Goal: Book appointment/travel/reservation

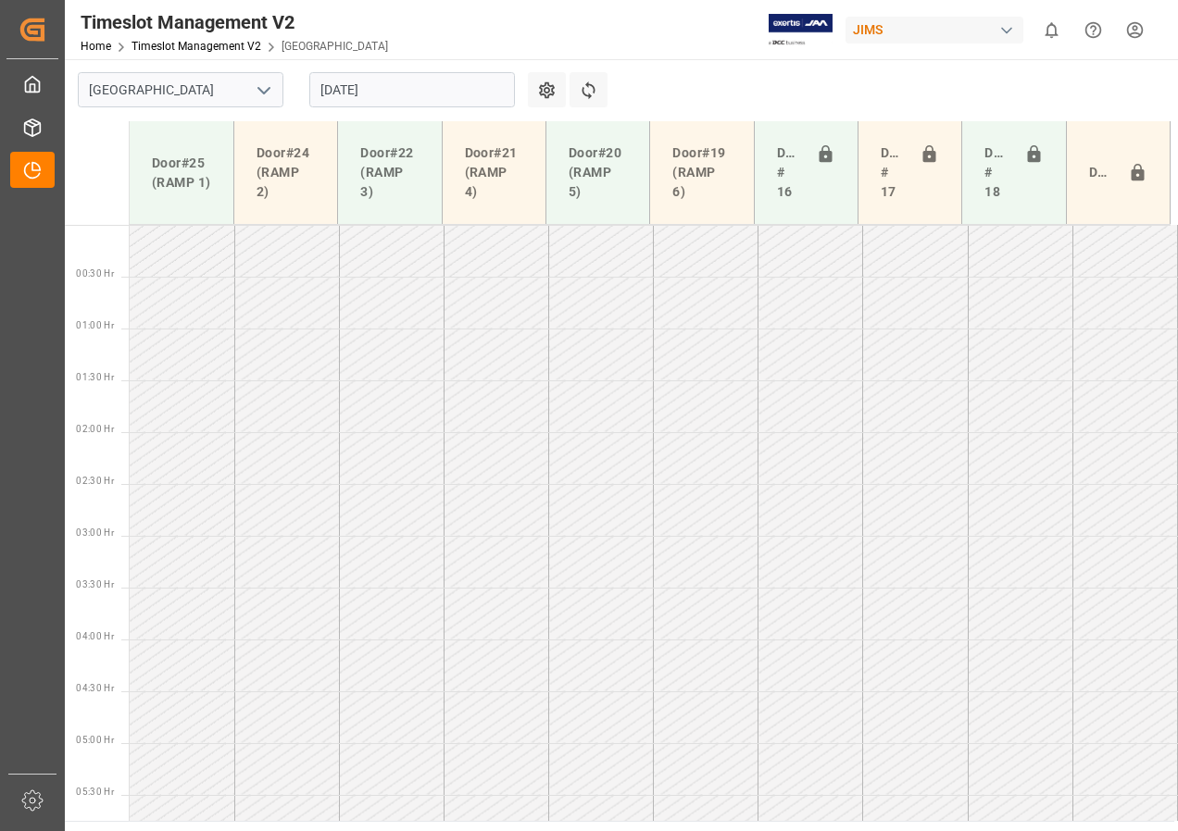
scroll to position [568, 0]
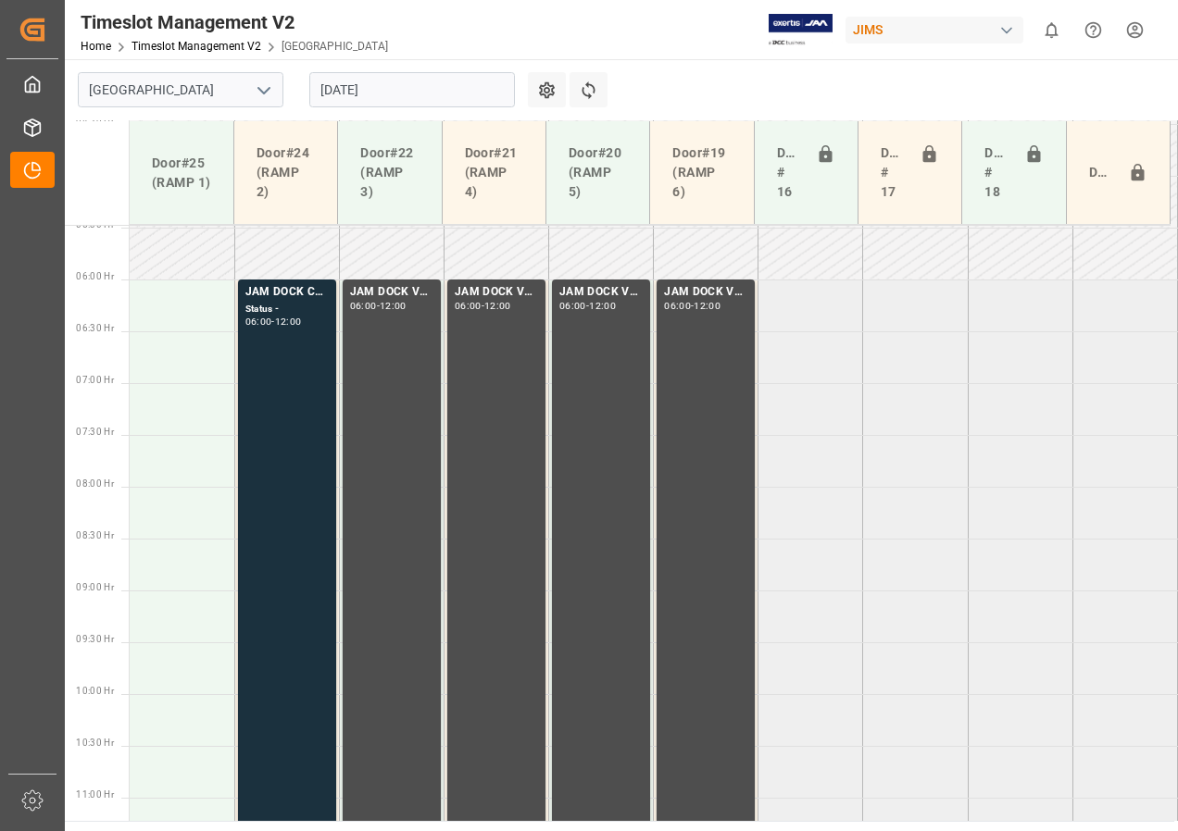
click at [343, 96] on input "[DATE]" at bounding box center [412, 89] width 206 height 35
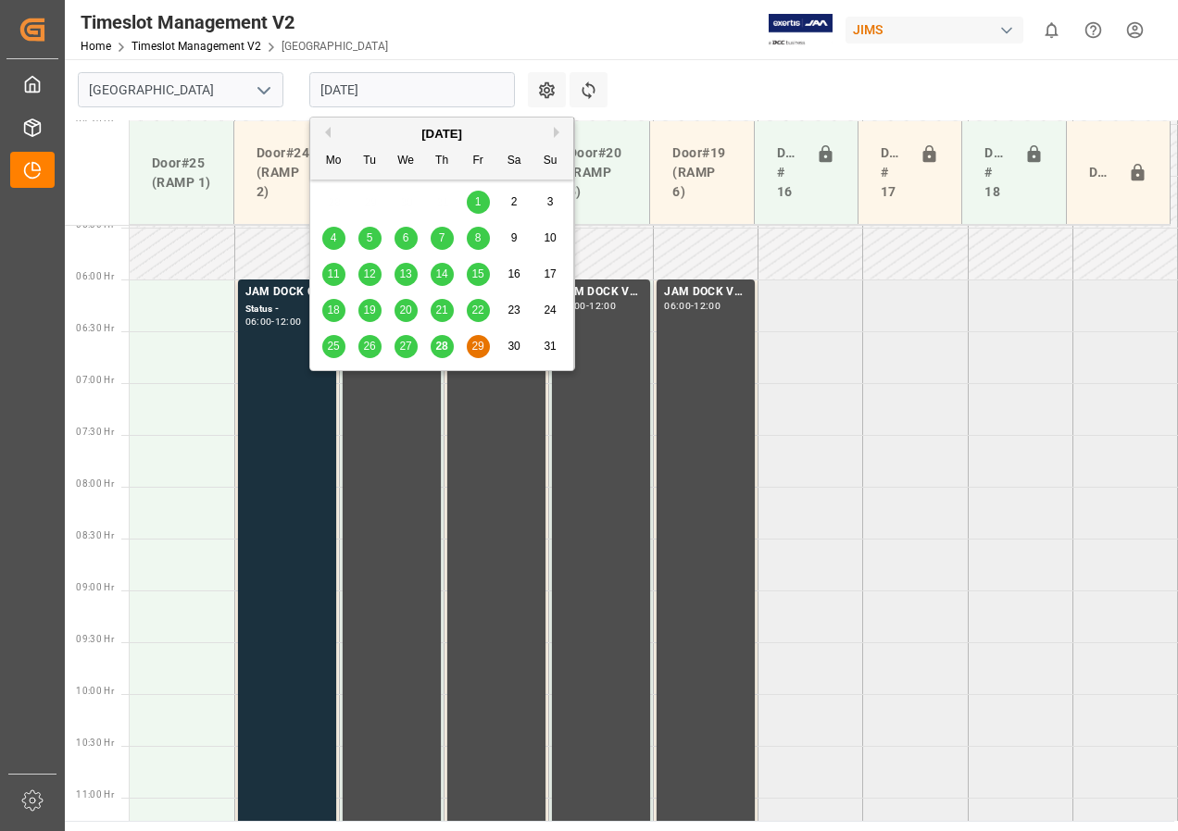
click at [440, 344] on span "28" at bounding box center [441, 346] width 12 height 13
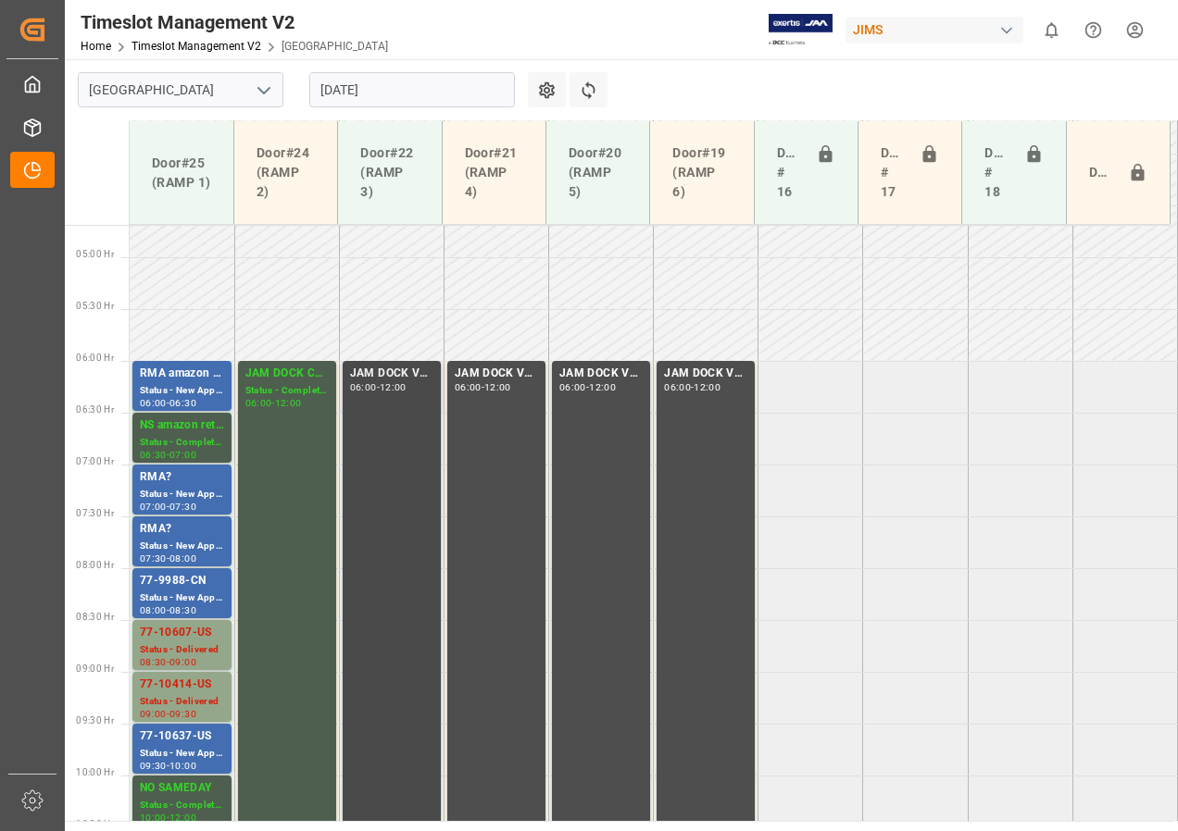
scroll to position [579, 0]
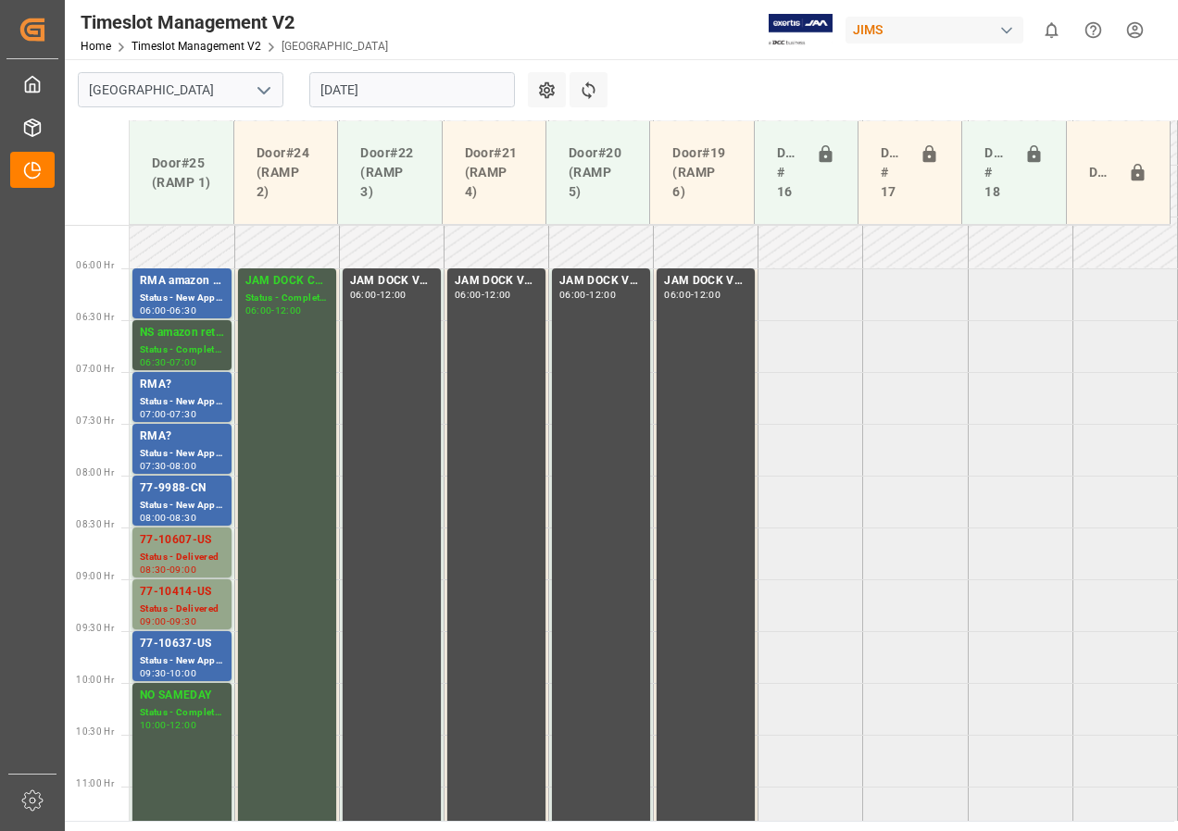
click at [377, 96] on input "[DATE]" at bounding box center [412, 89] width 206 height 35
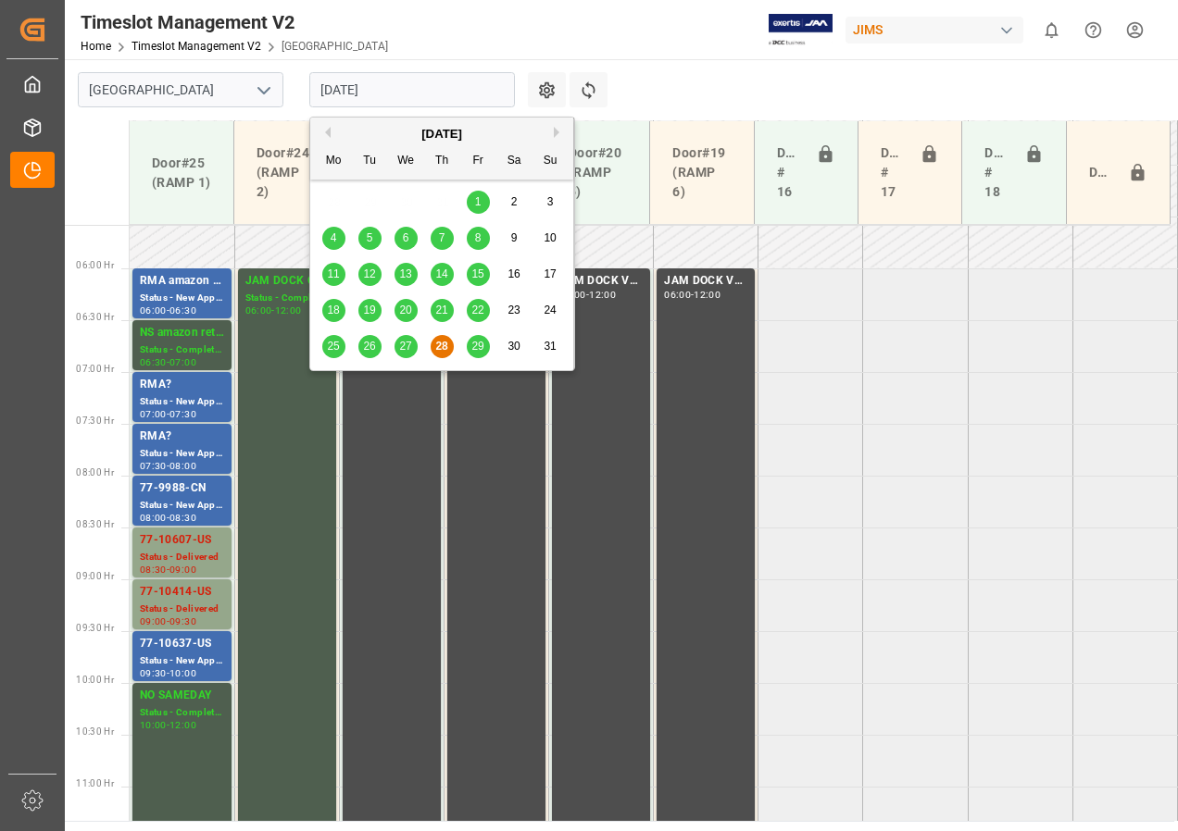
click at [481, 350] on span "29" at bounding box center [477, 346] width 12 height 13
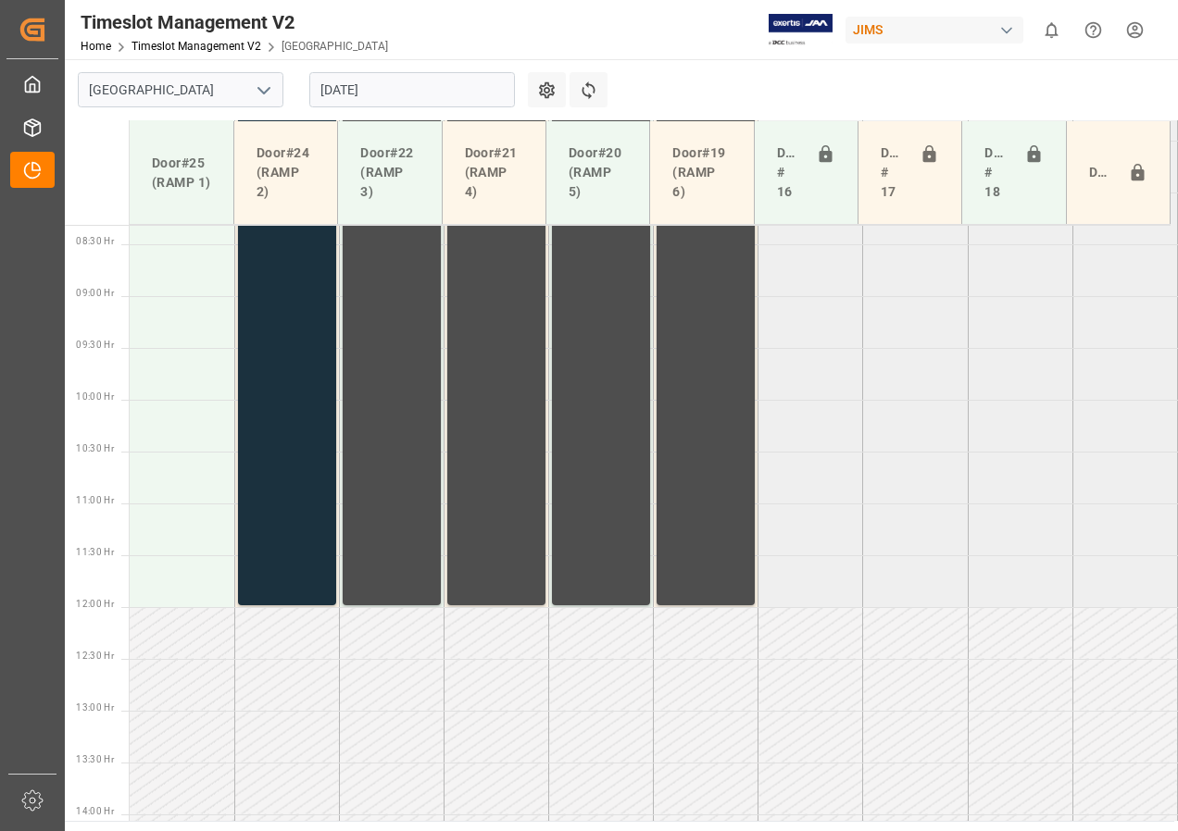
scroll to position [960, 0]
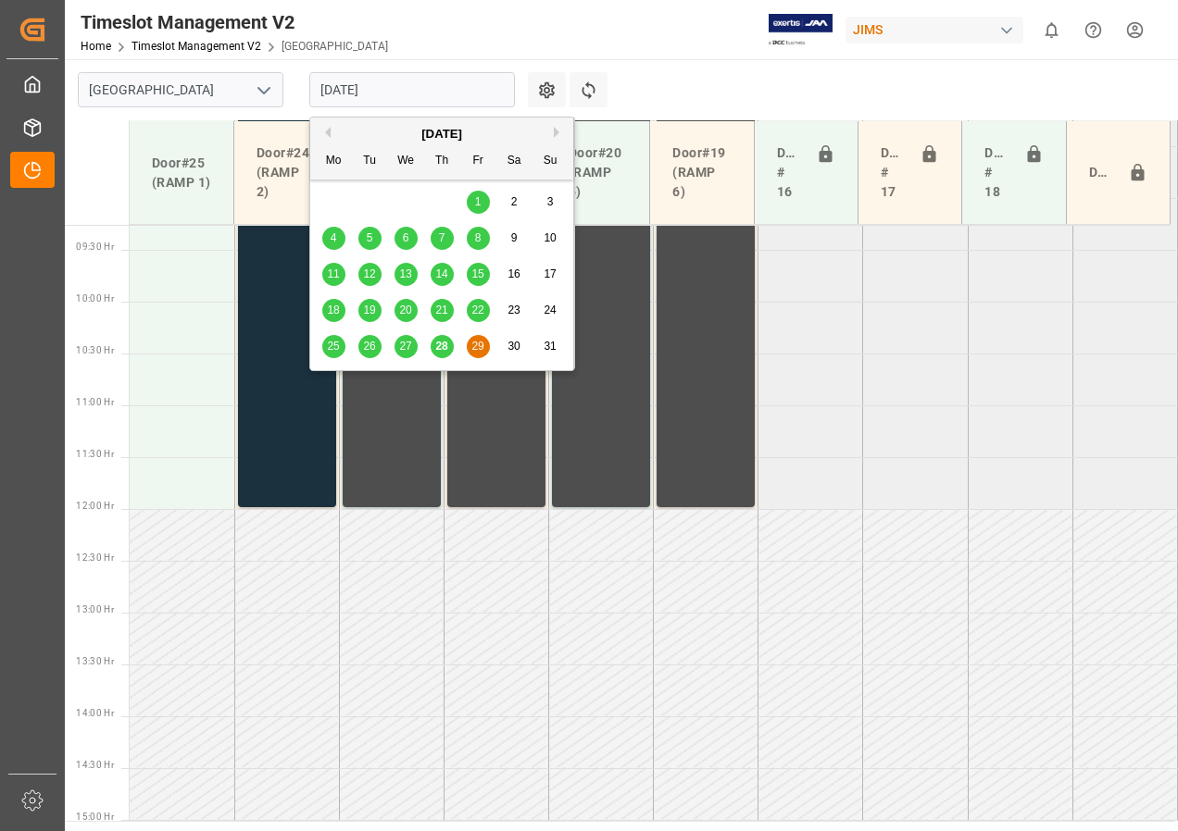
drag, startPoint x: 371, startPoint y: 90, endPoint x: 364, endPoint y: 99, distance: 11.9
click at [370, 90] on input "[DATE]" at bounding box center [412, 89] width 206 height 35
click at [436, 346] on span "28" at bounding box center [441, 346] width 12 height 13
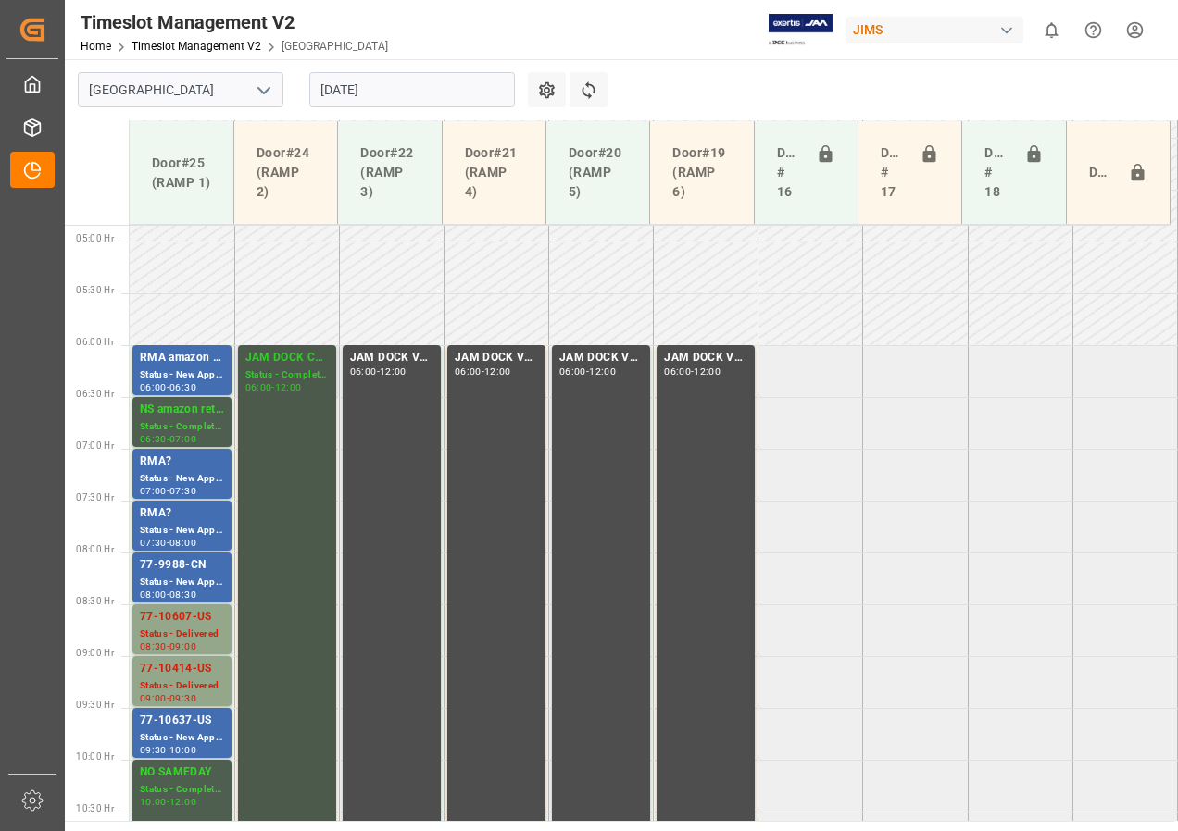
scroll to position [479, 0]
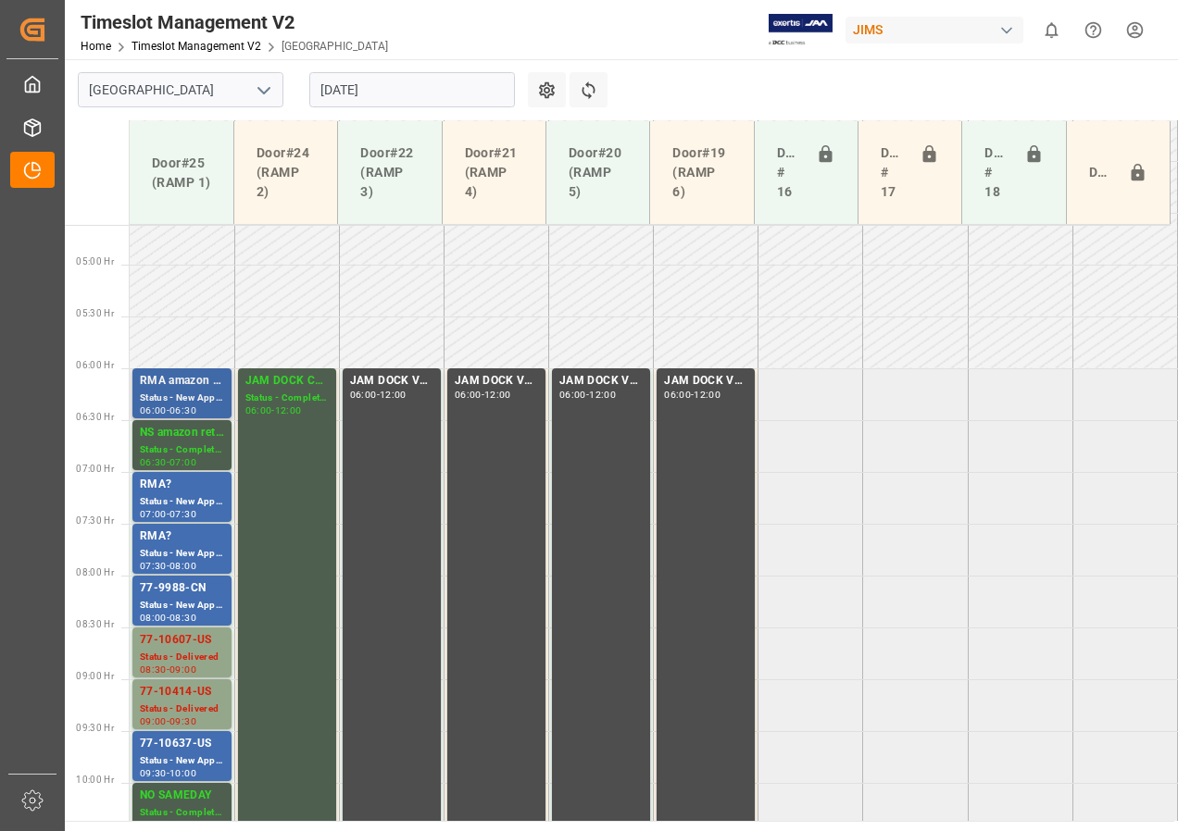
click at [190, 386] on div "RMA amazon returns" at bounding box center [182, 381] width 84 height 19
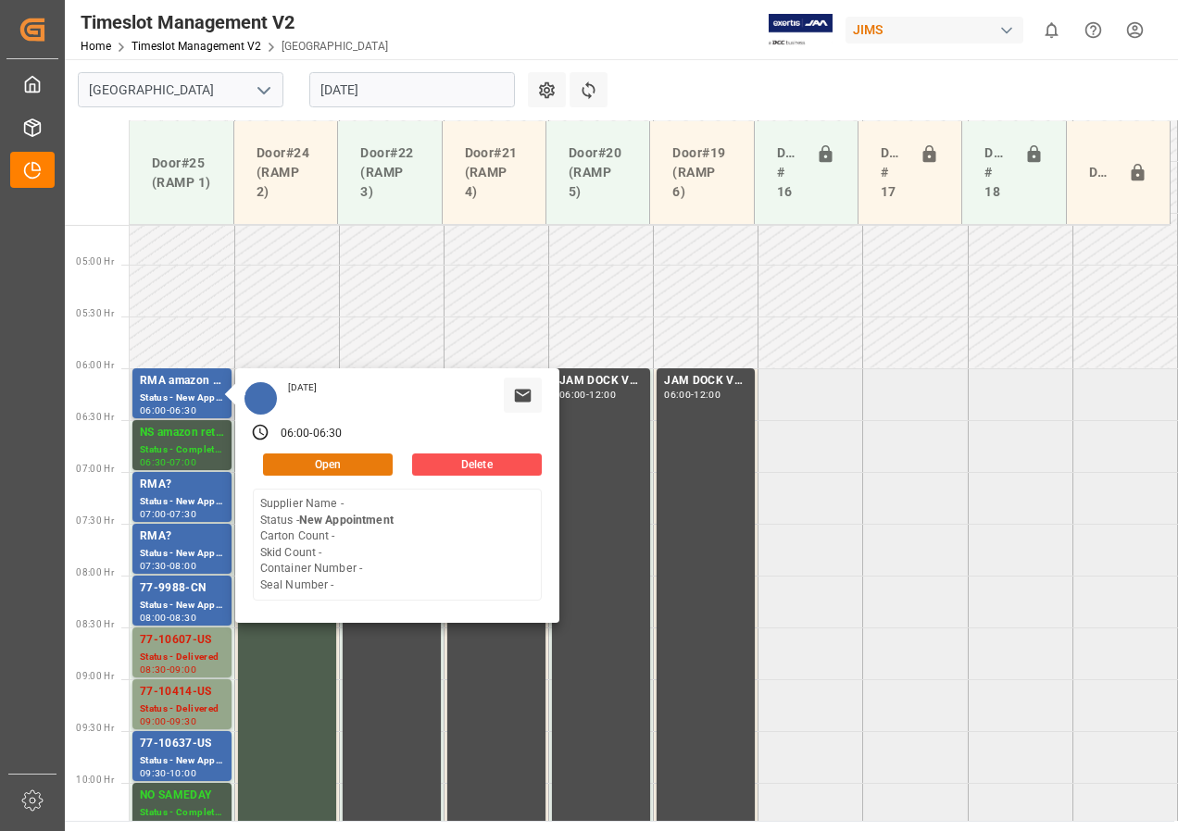
click at [329, 461] on button "Open" at bounding box center [328, 465] width 130 height 22
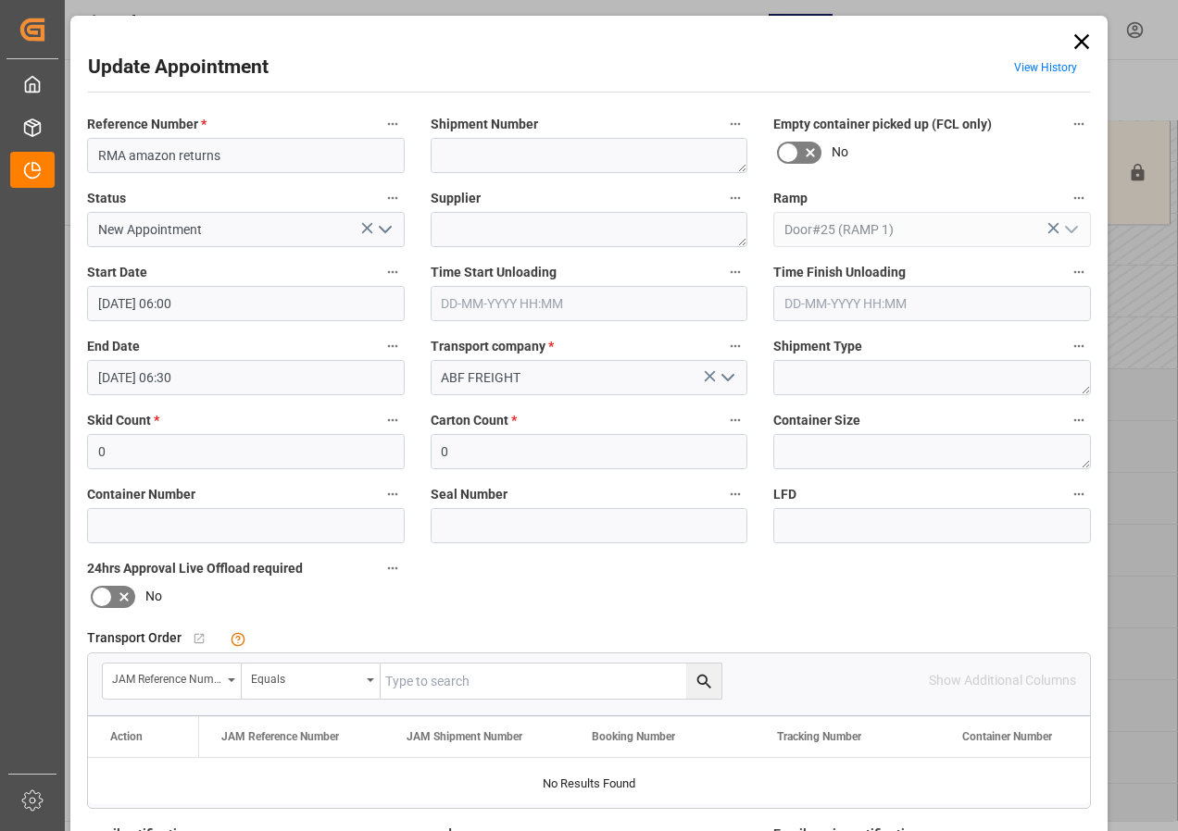
click at [1093, 44] on div "Update Appointment View History Reference Number * RMA amazon returns Shipment …" at bounding box center [589, 562] width 1028 height 1085
click at [1082, 44] on icon at bounding box center [1081, 41] width 15 height 15
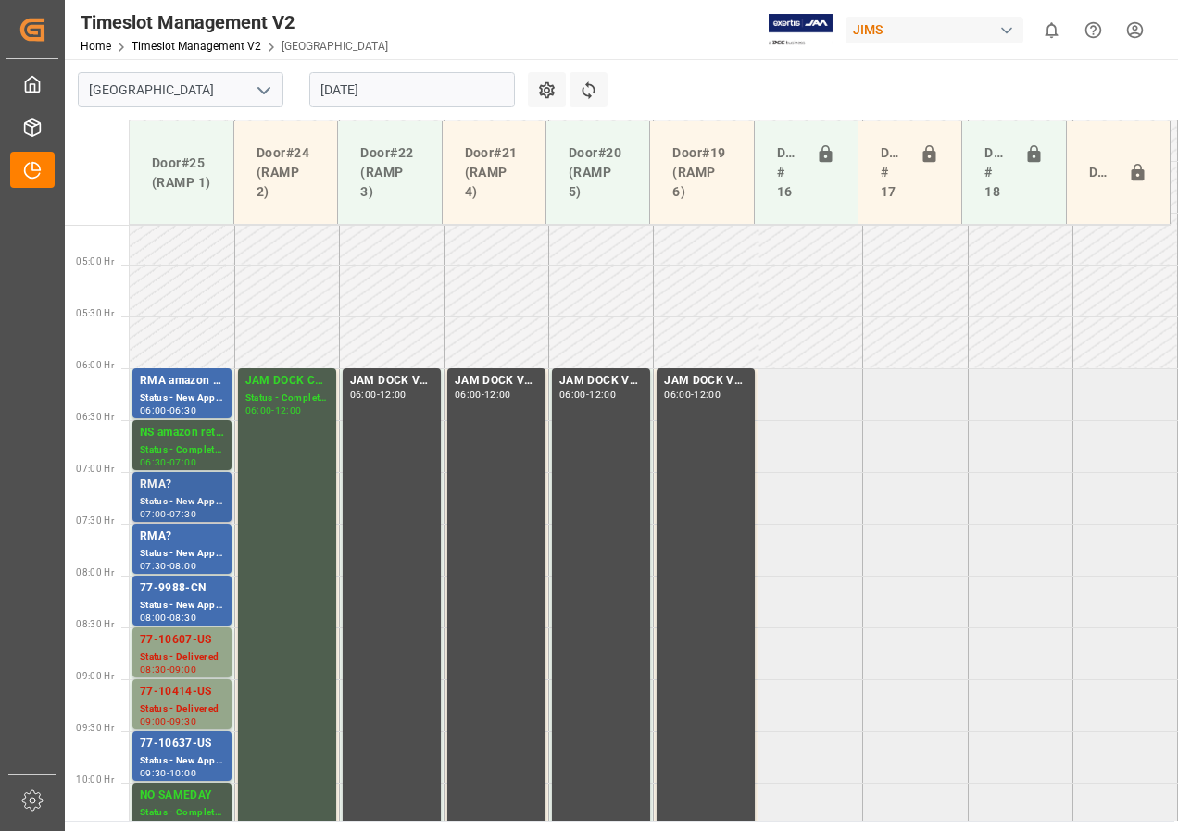
click at [169, 490] on div "RMA?" at bounding box center [182, 485] width 84 height 19
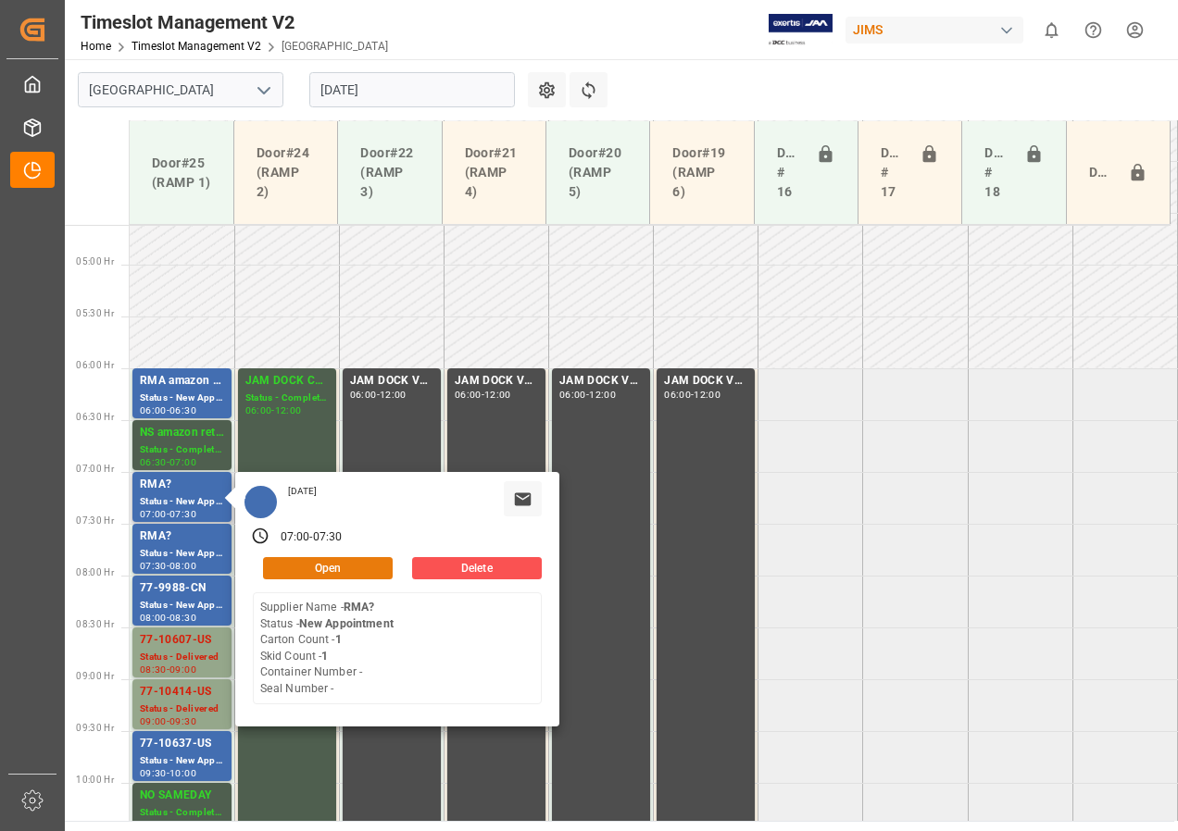
click at [297, 559] on button "Open" at bounding box center [328, 568] width 130 height 22
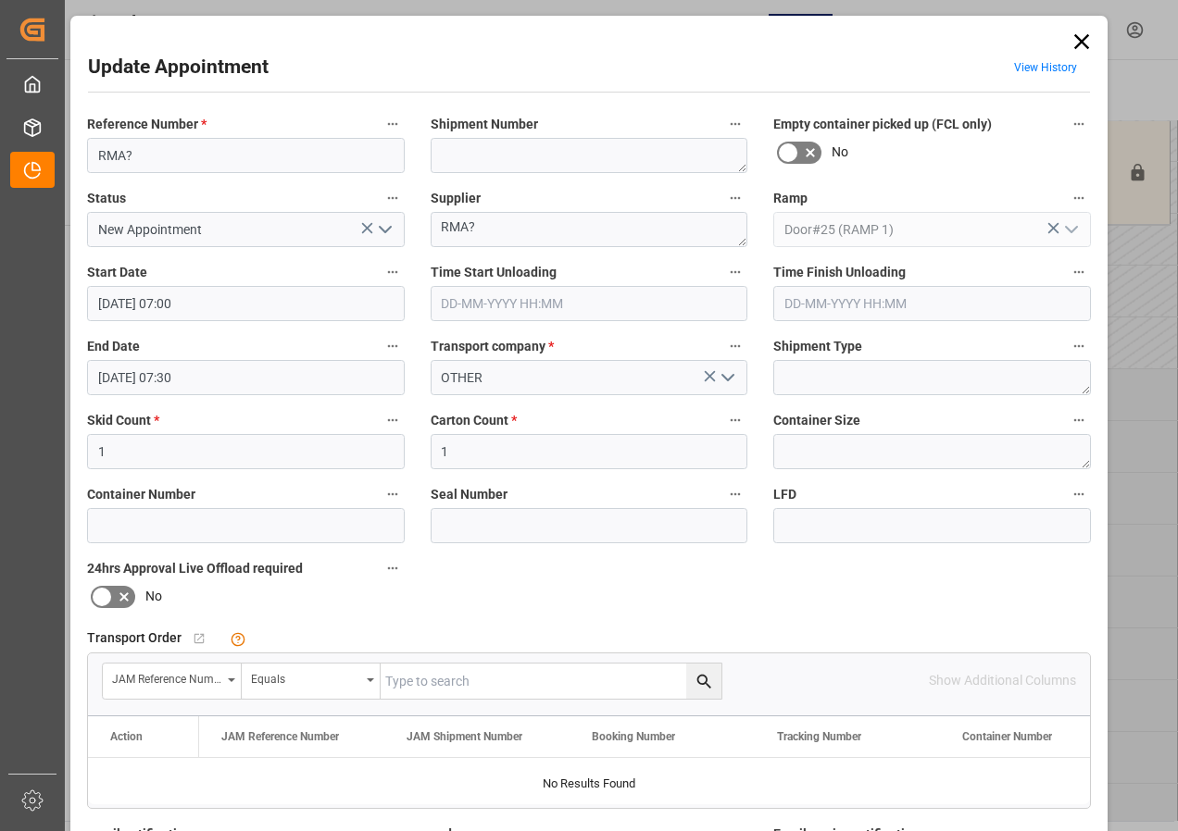
click at [722, 379] on polyline "open menu" at bounding box center [727, 378] width 11 height 6
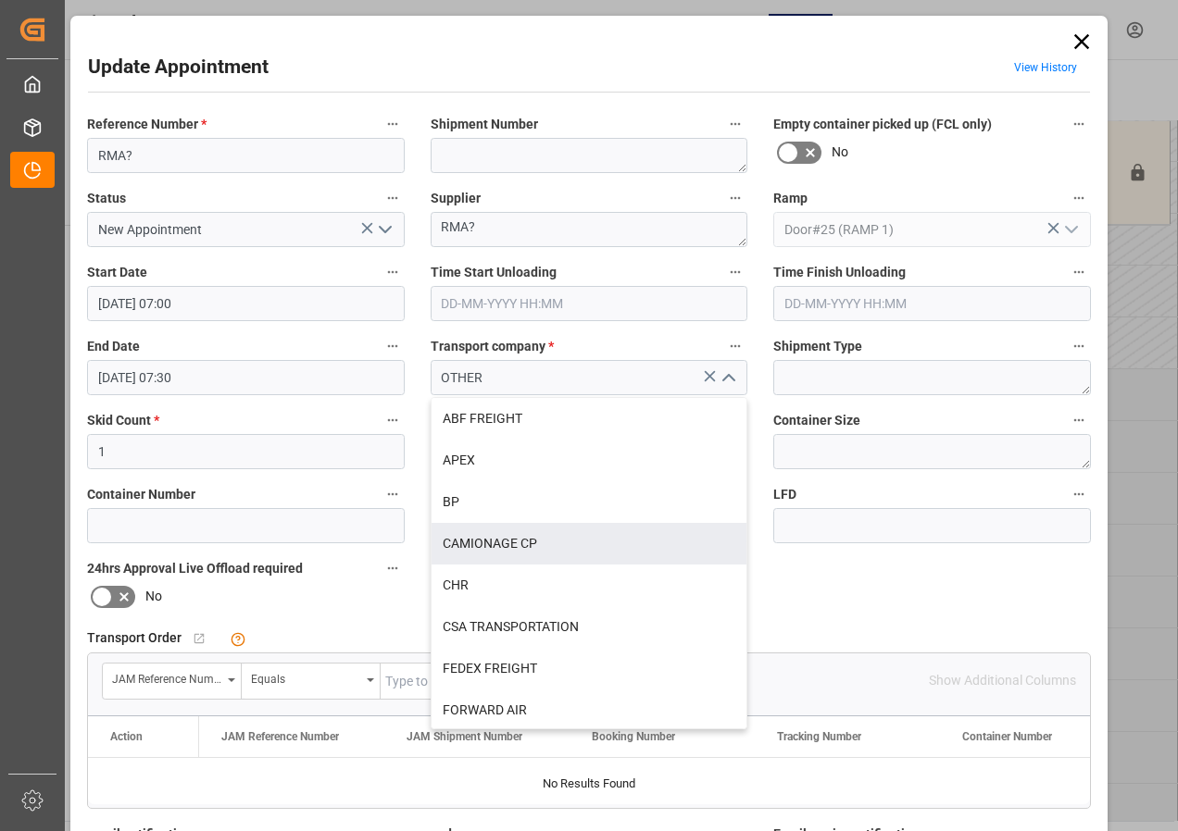
click at [1082, 36] on icon at bounding box center [1081, 41] width 15 height 15
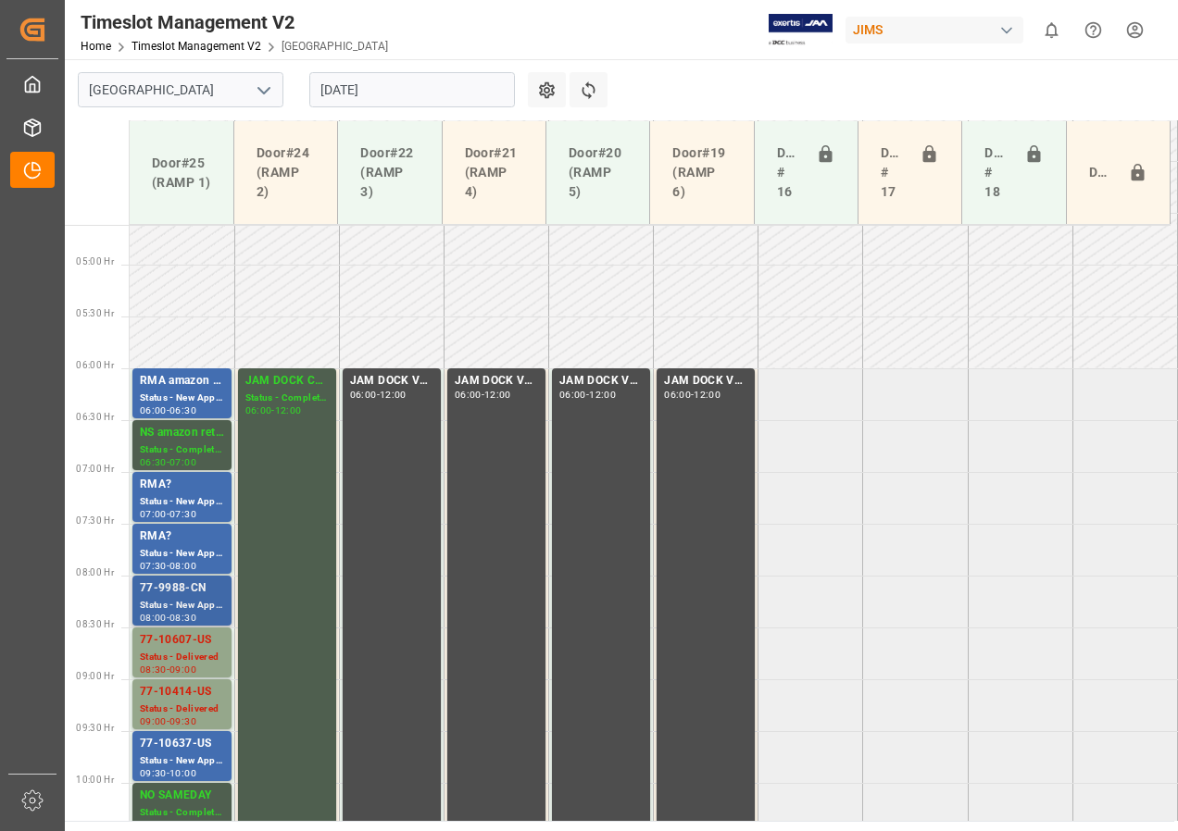
click at [172, 605] on div "Status - New Appointment" at bounding box center [182, 606] width 84 height 16
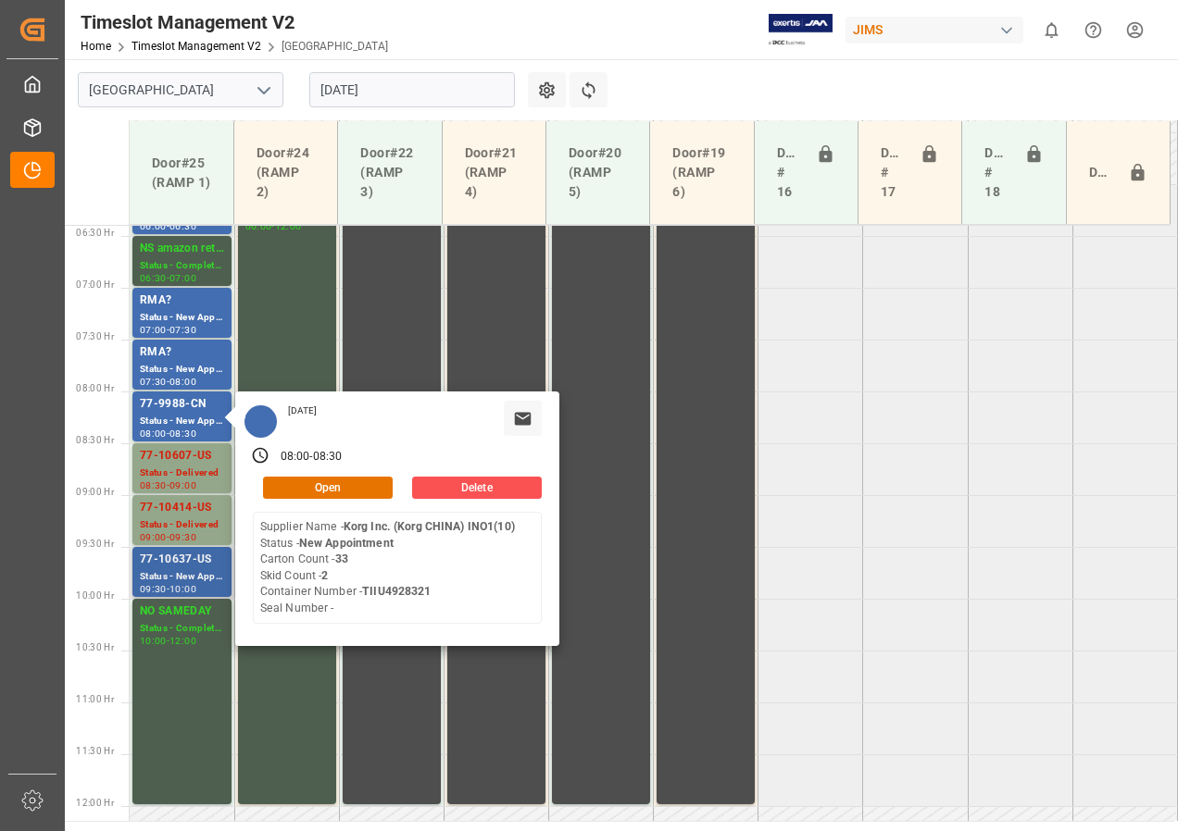
scroll to position [664, 0]
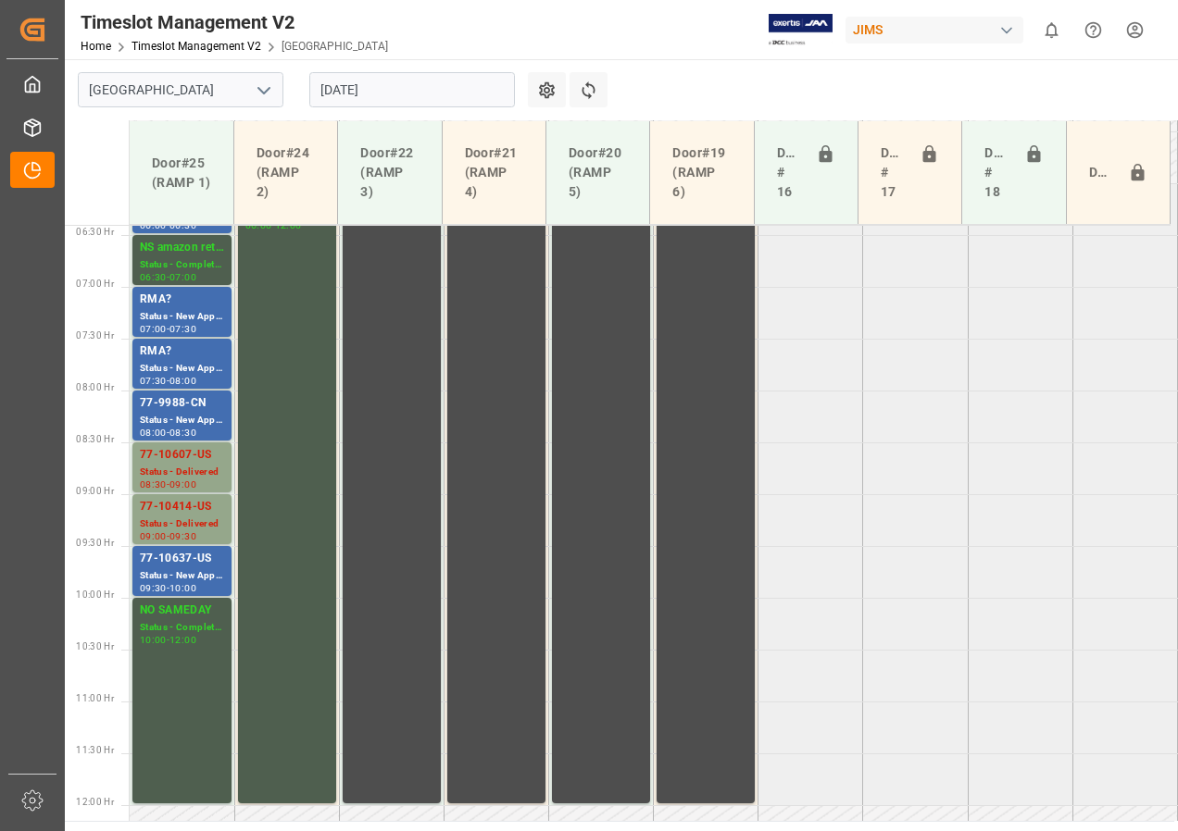
click at [178, 577] on div "Status - New Appointment" at bounding box center [182, 576] width 84 height 16
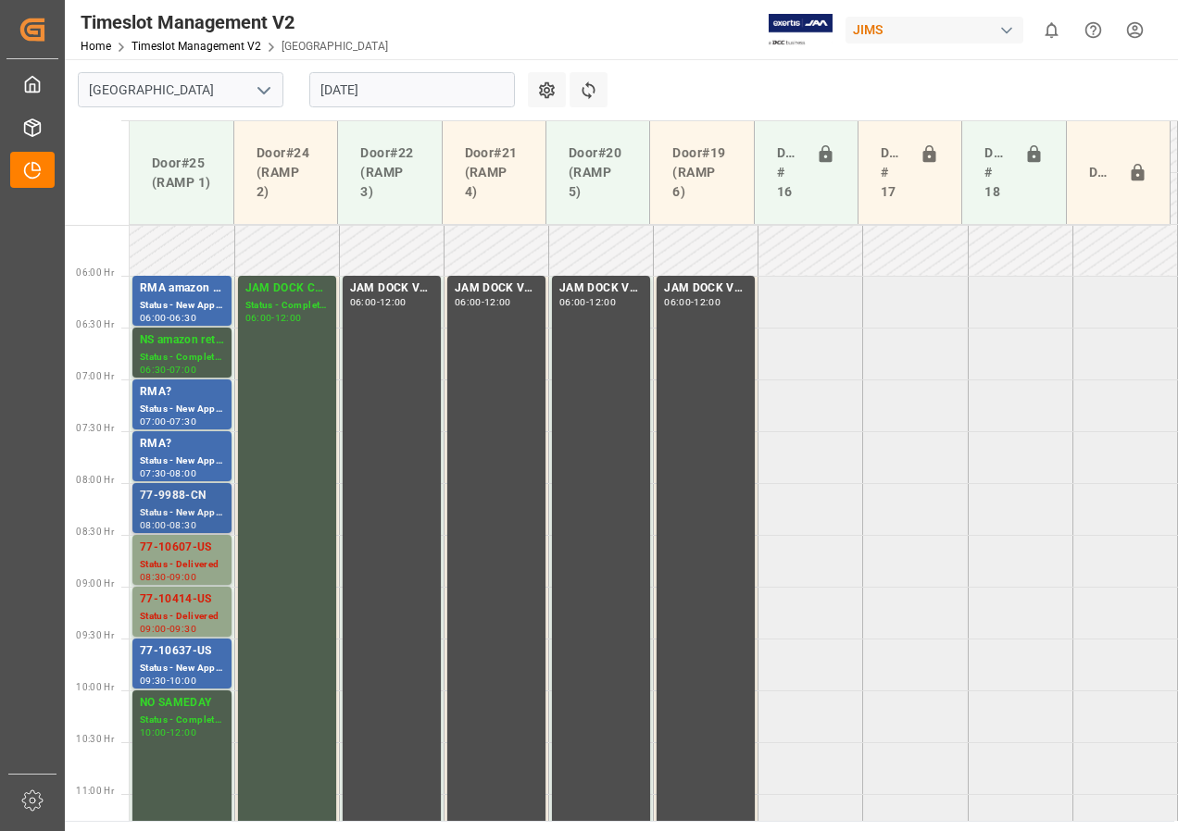
click at [183, 496] on div "77-9988-CN" at bounding box center [182, 496] width 84 height 19
click at [182, 448] on div "RMA?" at bounding box center [182, 444] width 84 height 19
click at [178, 406] on div "Status - New Appointment" at bounding box center [182, 410] width 84 height 16
click at [164, 307] on div "Status - New Appointment" at bounding box center [182, 306] width 84 height 16
